Goal: Transaction & Acquisition: Purchase product/service

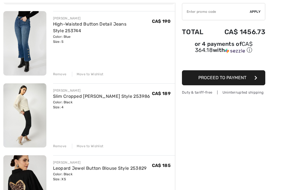
scroll to position [62, 0]
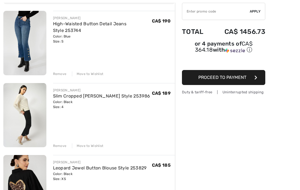
click at [59, 71] on div "Remove Move to Wishlist" at bounding box center [114, 74] width 122 height 6
click at [64, 76] on div "Remove" at bounding box center [60, 73] width 14 height 5
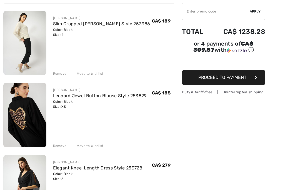
click at [62, 76] on div "Remove" at bounding box center [60, 73] width 14 height 5
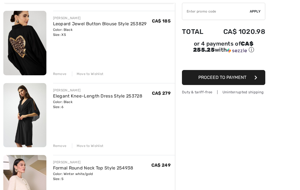
click at [61, 71] on div "Remove Move to Wishlist" at bounding box center [114, 73] width 122 height 6
click at [60, 76] on div "Remove" at bounding box center [60, 73] width 14 height 5
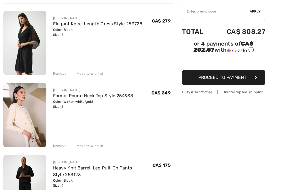
click at [60, 74] on div "Remove" at bounding box center [60, 73] width 14 height 5
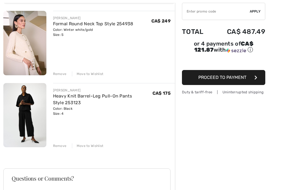
click at [63, 75] on div "Remove" at bounding box center [60, 73] width 14 height 5
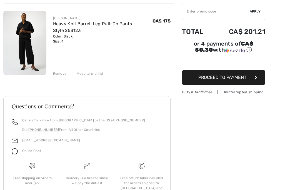
click at [63, 75] on div "Remove" at bounding box center [60, 73] width 14 height 5
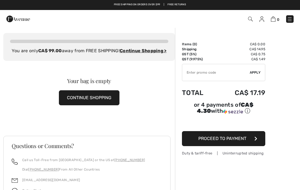
scroll to position [0, 0]
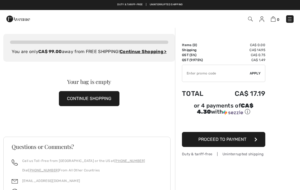
click at [252, 17] on img at bounding box center [250, 19] width 5 height 5
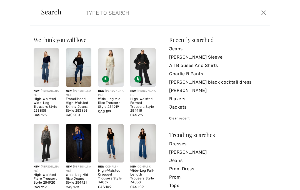
click at [179, 99] on link "Blazers" at bounding box center [217, 99] width 97 height 8
click at [297, 38] on div "We think you will love New FRANK LYMAN High-Waisted Wide-Leg Trousers Style 253…" at bounding box center [150, 108] width 300 height 164
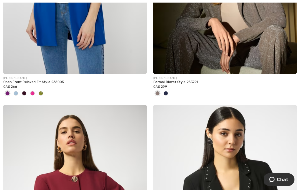
scroll to position [1201, 0]
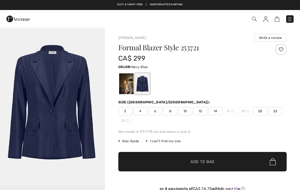
checkbox input "true"
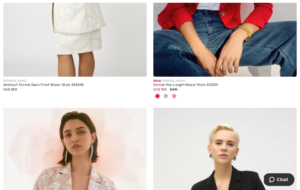
scroll to position [3961, 0]
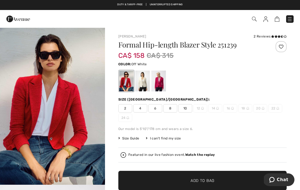
click at [142, 84] on div at bounding box center [142, 81] width 14 height 21
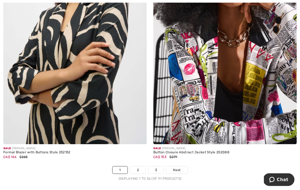
scroll to position [4376, 0]
click at [135, 166] on link "2" at bounding box center [137, 169] width 15 height 7
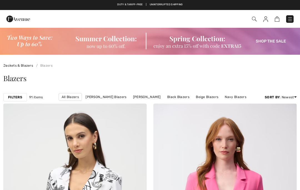
checkbox input "true"
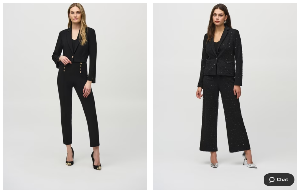
scroll to position [2105, 0]
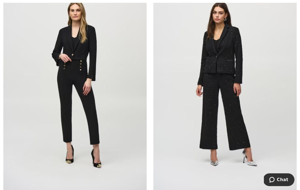
click at [227, 101] on img at bounding box center [224, 84] width 143 height 215
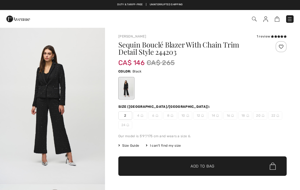
checkbox input "true"
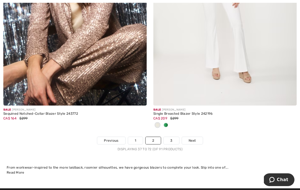
scroll to position [4410, 0]
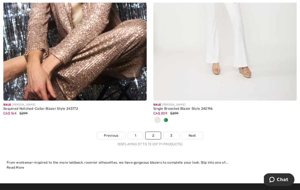
click at [172, 133] on link "3" at bounding box center [170, 135] width 15 height 7
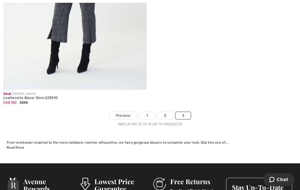
scroll to position [2462, 0]
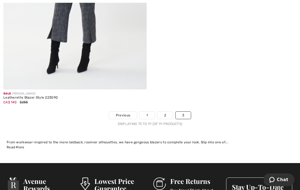
click at [165, 113] on link "2" at bounding box center [164, 115] width 15 height 7
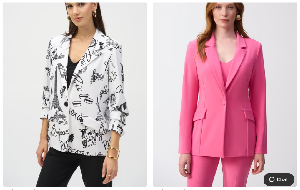
scroll to position [132, 0]
